Goal: Use online tool/utility: Utilize a website feature to perform a specific function

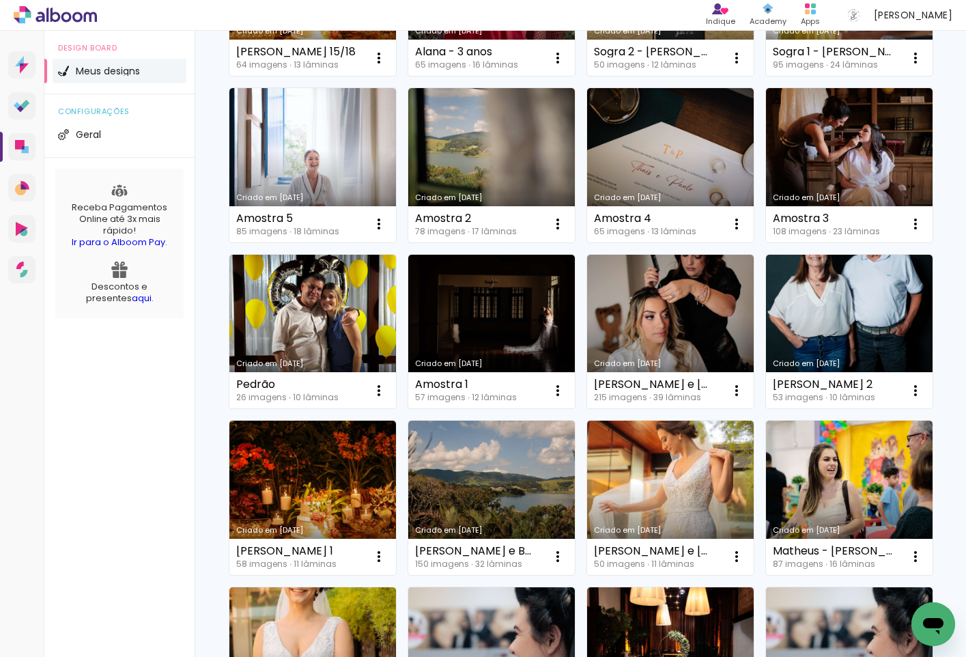
scroll to position [425, 0]
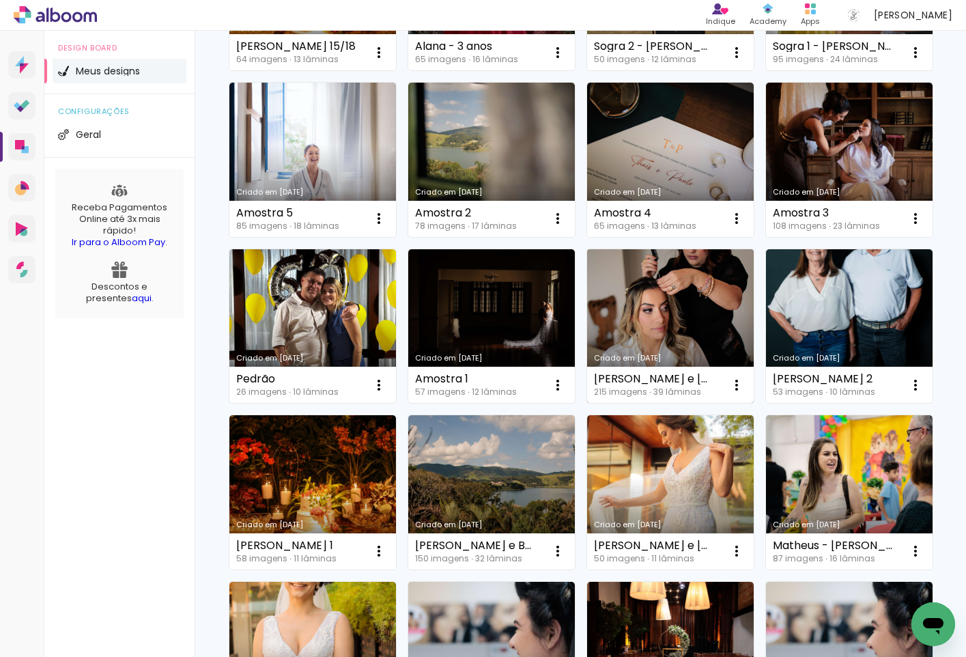
click at [710, 346] on link "Criado em [DATE]" at bounding box center [670, 326] width 167 height 154
